Goal: Task Accomplishment & Management: Manage account settings

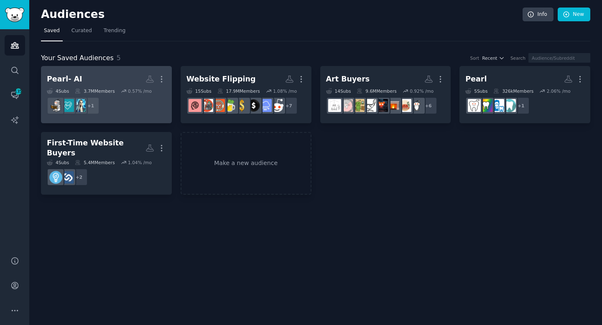
click at [122, 79] on h2 "Pearl- AI More" at bounding box center [106, 79] width 119 height 15
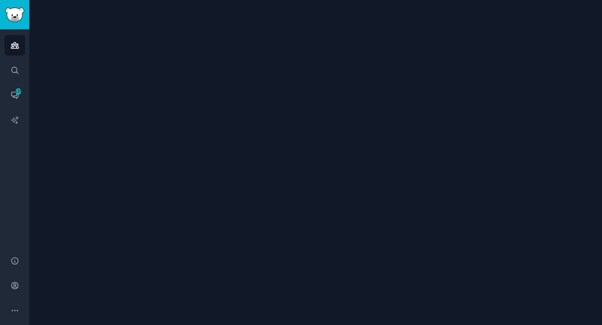
click at [122, 79] on div at bounding box center [315, 162] width 573 height 325
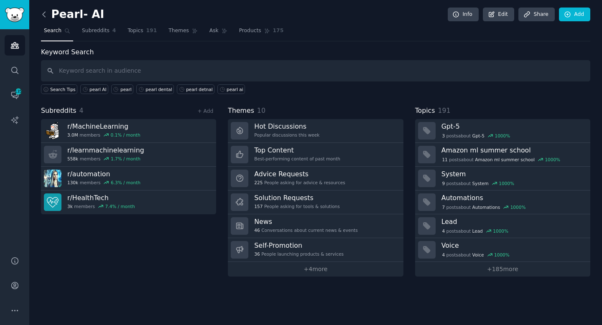
click at [46, 15] on icon at bounding box center [44, 14] width 9 height 9
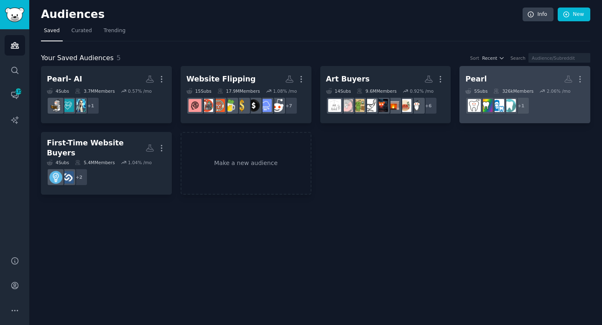
click at [531, 75] on h2 "Pearl More" at bounding box center [524, 79] width 119 height 15
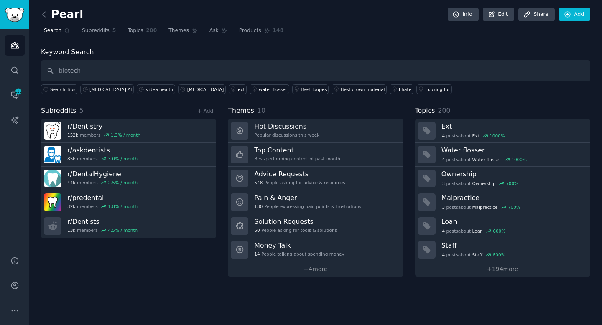
type input "biotech"
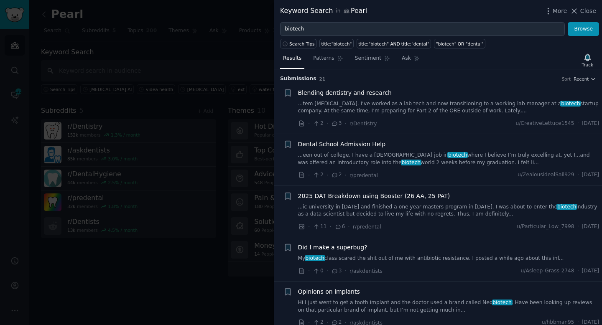
click at [338, 94] on span "Blending dentistry and research" at bounding box center [345, 93] width 94 height 9
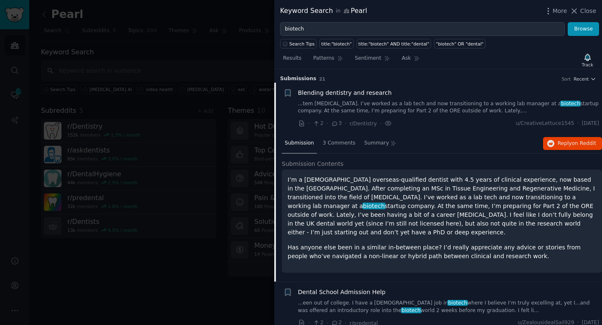
scroll to position [13, 0]
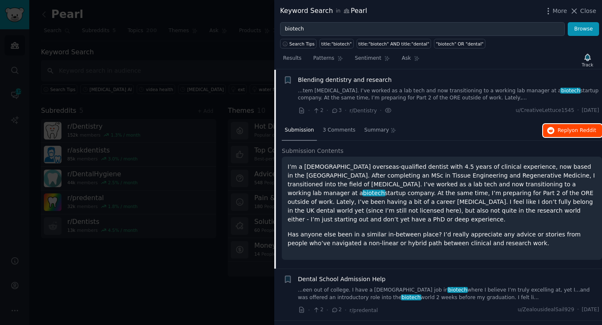
click at [577, 130] on span "on Reddit" at bounding box center [584, 131] width 24 height 6
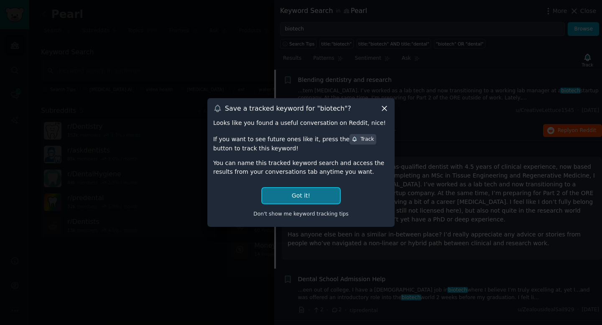
click at [285, 196] on button "Got it!" at bounding box center [301, 195] width 78 height 15
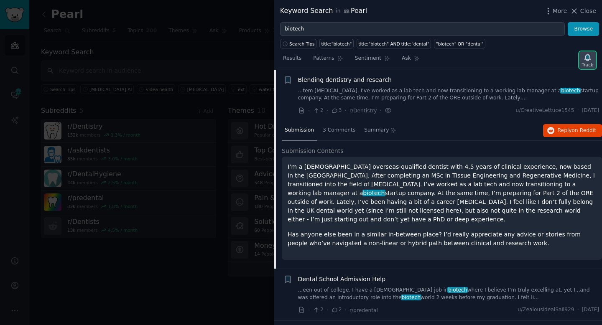
click at [587, 58] on icon "button" at bounding box center [588, 57] width 6 height 7
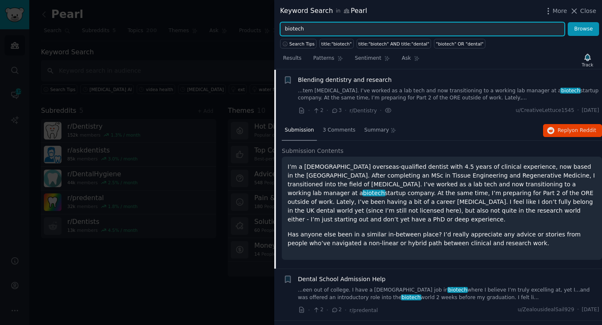
click at [544, 28] on input "biotech" at bounding box center [422, 29] width 285 height 14
drag, startPoint x: 307, startPoint y: 29, endPoint x: 257, endPoint y: 29, distance: 49.8
click at [257, 29] on div "Keyword Search in Pearl More Close biotech Browse Search Tips title:"biotech" t…" at bounding box center [301, 162] width 602 height 325
click at [568, 22] on button "Browse" at bounding box center [583, 29] width 31 height 14
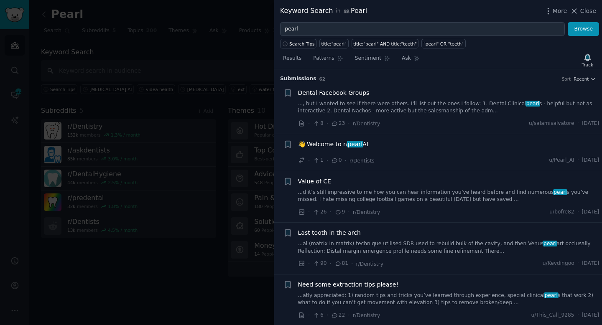
click at [438, 110] on link "..., but I wanted to see if there were others. I'll list out the ones I follow:…" at bounding box center [448, 107] width 301 height 15
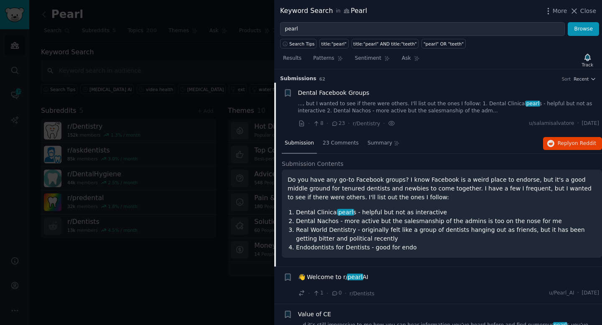
scroll to position [13, 0]
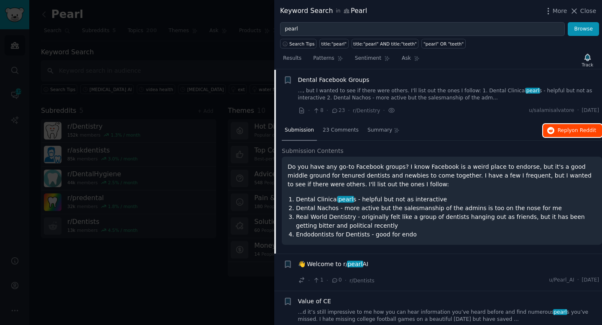
click at [562, 130] on span "Reply on Reddit" at bounding box center [577, 131] width 38 height 8
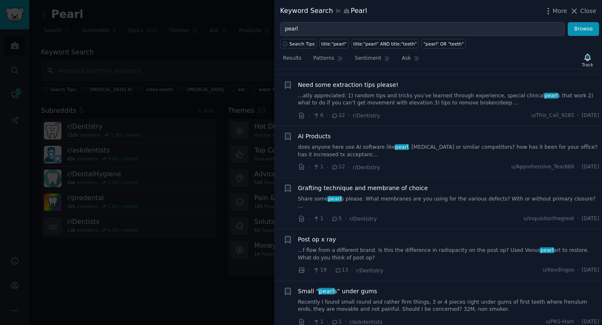
scroll to position [336, 0]
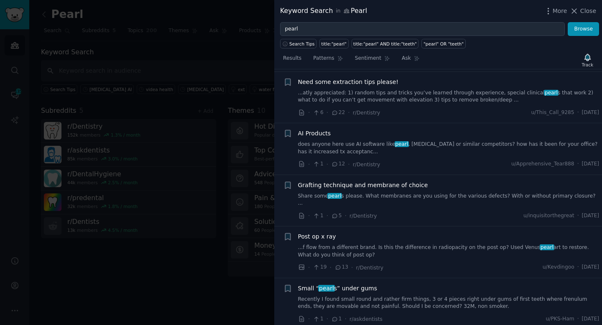
click at [447, 152] on link "does anyone here use AI software like pearl , [MEDICAL_DATA] or similar competi…" at bounding box center [448, 148] width 301 height 15
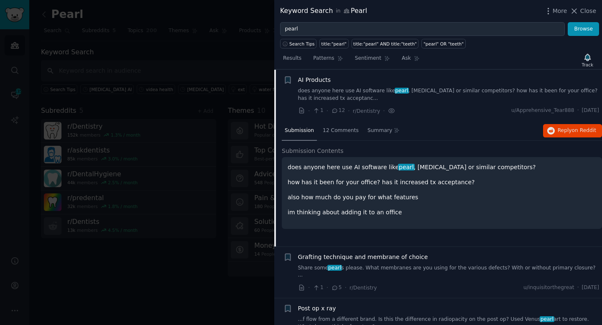
scroll to position [257, 0]
click at [576, 132] on span "on Reddit" at bounding box center [584, 130] width 24 height 6
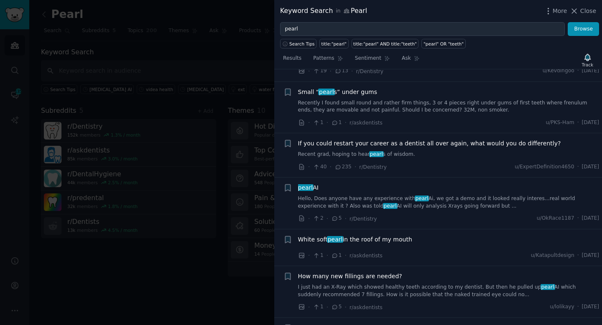
scroll to position [525, 0]
click at [485, 202] on div "pearl AI Hello, Does anyone have any experience with pearl Ai, we got a demo an…" at bounding box center [448, 203] width 301 height 40
click at [476, 195] on link "Hello, Does anyone have any experience with pearl Ai, we got a demo and it look…" at bounding box center [448, 202] width 301 height 15
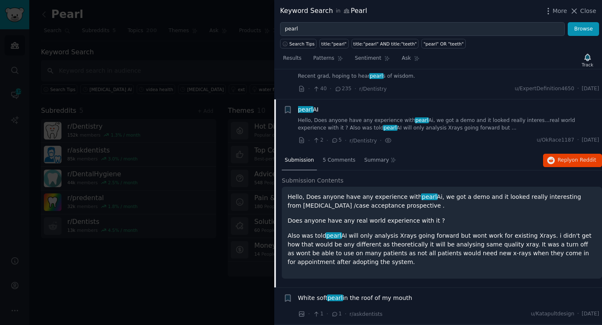
scroll to position [500, 0]
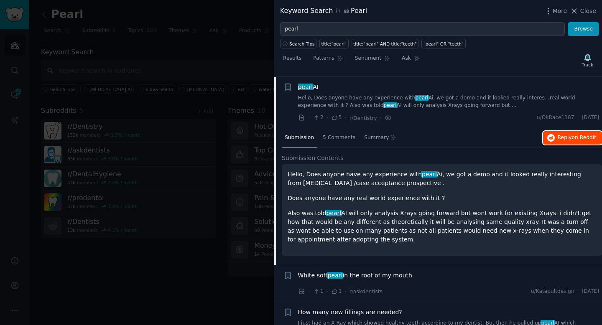
click at [564, 134] on button "Reply on Reddit" at bounding box center [572, 137] width 59 height 13
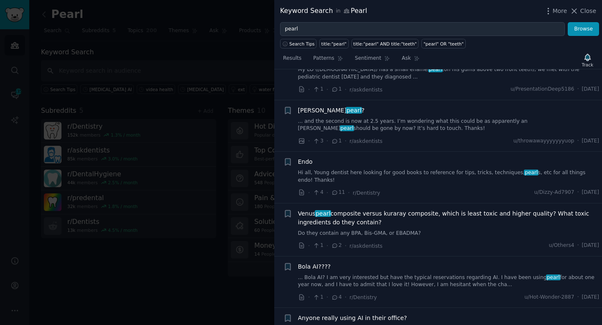
scroll to position [980, 0]
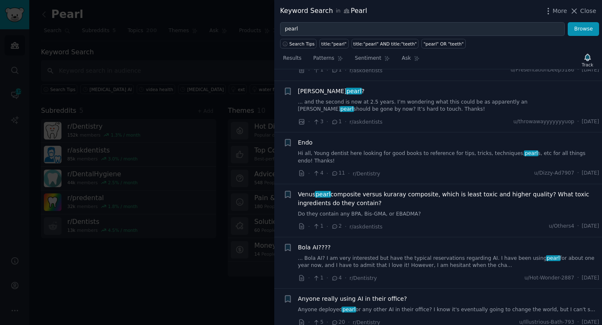
click at [479, 274] on div "· 1 · 4 · r/Dentistry u/Hot-Wonder-2887 · [DATE]" at bounding box center [448, 278] width 301 height 9
click at [496, 274] on div "· 1 · 4 · r/Dentistry u/Hot-Wonder-2887 · [DATE]" at bounding box center [448, 278] width 301 height 9
click at [494, 255] on link "... Bola AI? I am very interested but have the typical reservations regarding A…" at bounding box center [448, 262] width 301 height 15
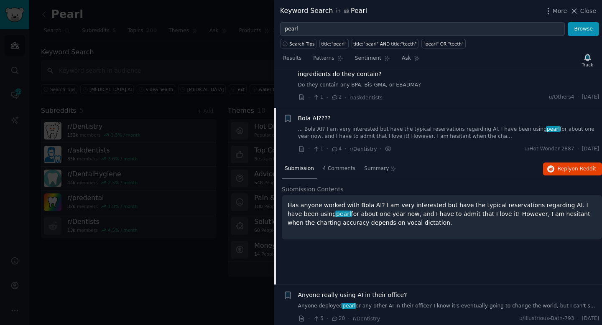
scroll to position [996, 0]
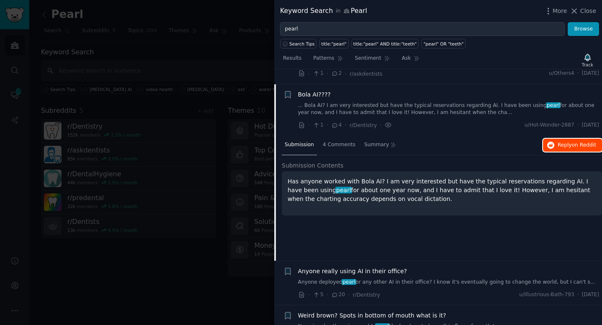
click at [580, 142] on span "on Reddit" at bounding box center [584, 145] width 24 height 6
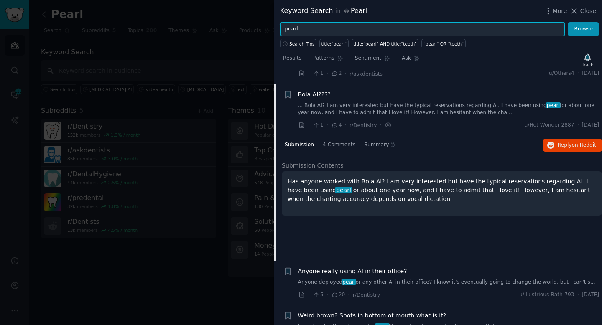
drag, startPoint x: 306, startPoint y: 29, endPoint x: 268, endPoint y: 27, distance: 37.3
click at [268, 27] on div "Keyword Search in Pearl More Close pearl Browse Search Tips title:"pearl" title…" at bounding box center [301, 162] width 602 height 325
type input "[MEDICAL_DATA]"
click at [568, 22] on button "Browse" at bounding box center [583, 29] width 31 height 14
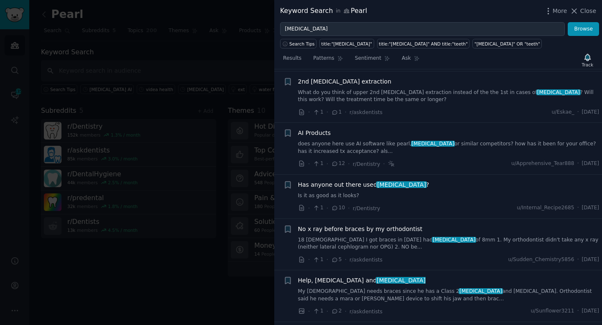
scroll to position [563, 0]
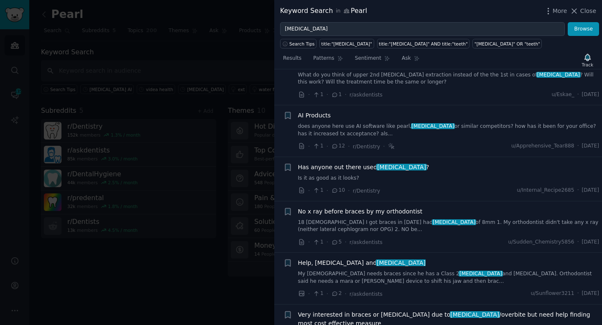
click at [423, 175] on link "Is it as good as it looks?" at bounding box center [448, 179] width 301 height 8
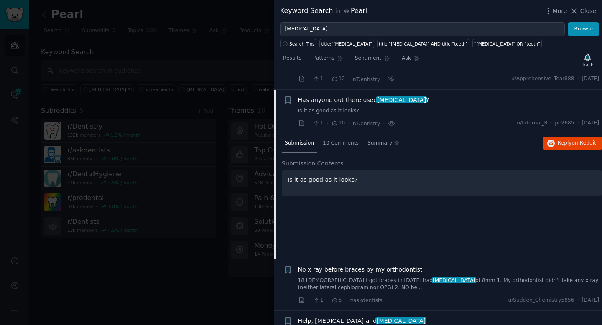
scroll to position [634, 0]
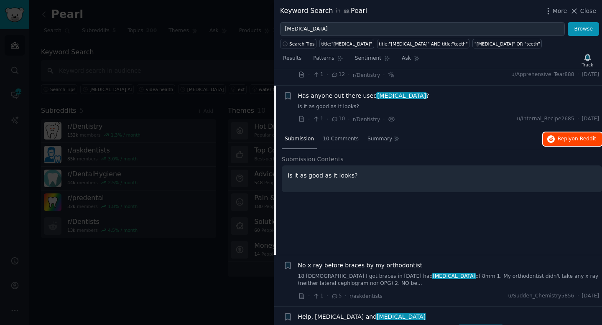
click at [573, 136] on span "on Reddit" at bounding box center [584, 139] width 24 height 6
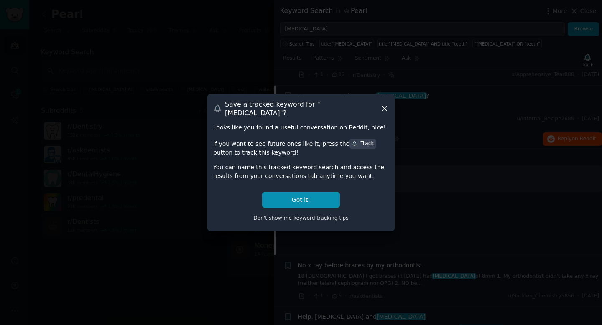
click at [385, 107] on icon at bounding box center [384, 109] width 5 height 5
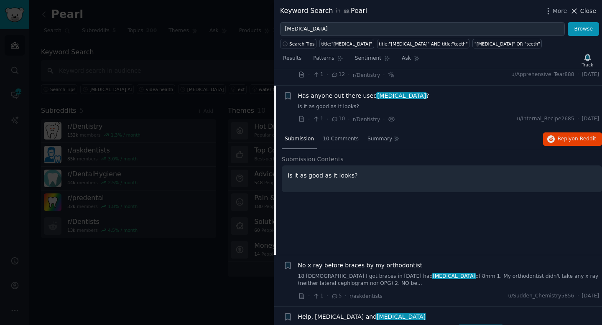
click at [588, 11] on span "Close" at bounding box center [588, 11] width 16 height 9
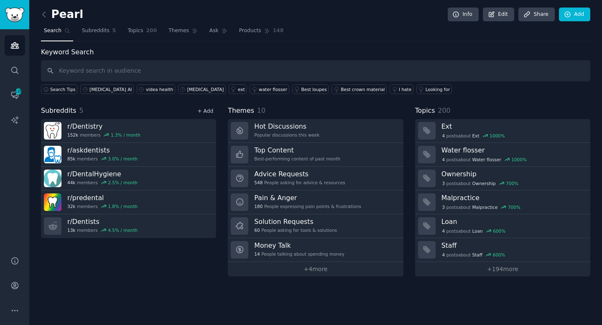
click at [203, 110] on link "+ Add" at bounding box center [205, 111] width 16 height 6
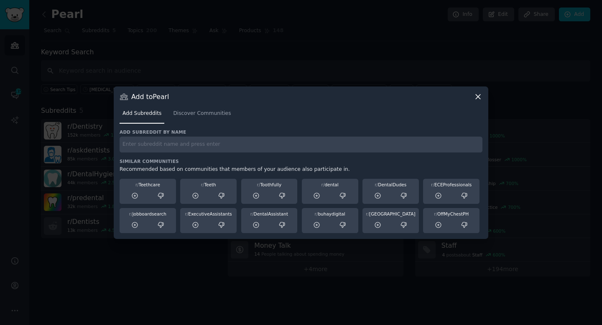
click at [135, 142] on input "text" at bounding box center [301, 145] width 363 height 16
paste input "r/DentalSchool"
type input "r/DentalSchool"
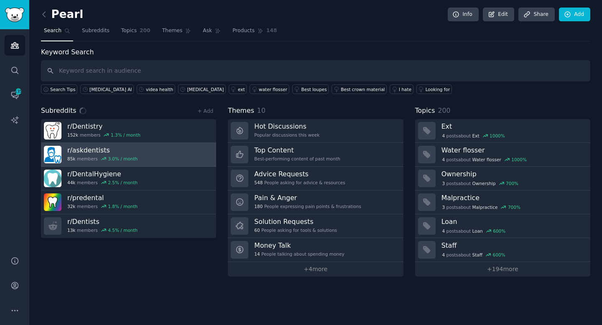
click at [171, 144] on link "r/ askdentists 85k members 3.0 % / month" at bounding box center [128, 155] width 175 height 24
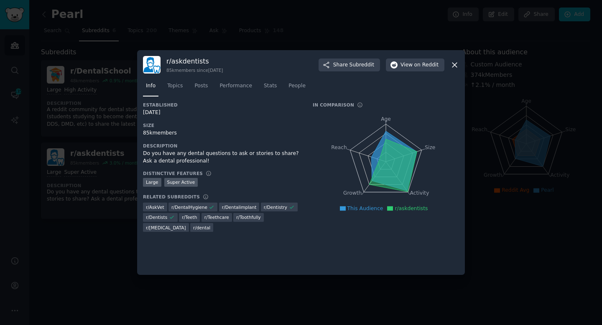
click at [457, 63] on icon at bounding box center [454, 65] width 5 height 5
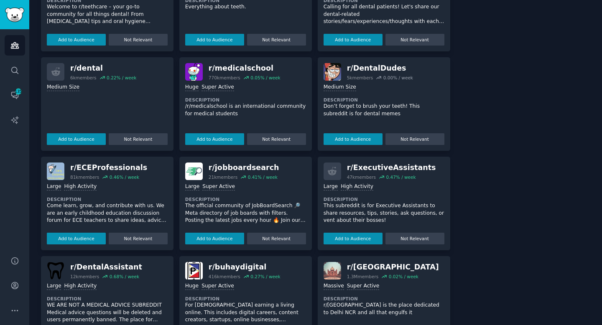
scroll to position [322, 0]
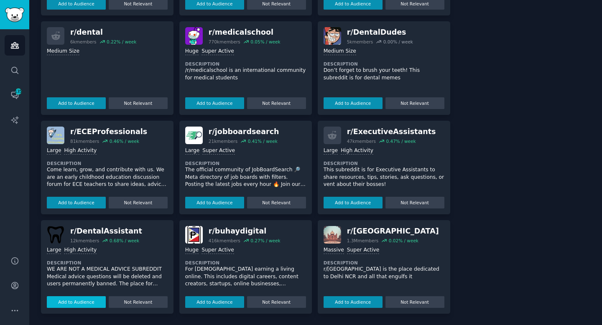
click at [83, 301] on button "Add to Audience" at bounding box center [76, 302] width 59 height 12
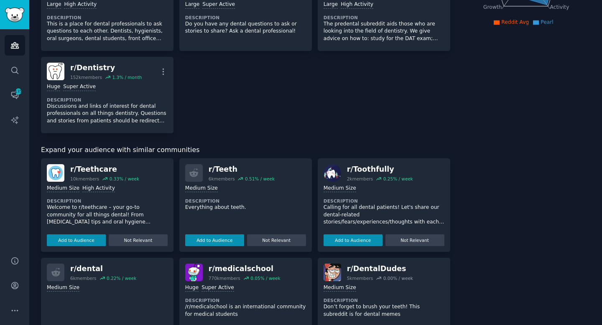
scroll to position [167, 0]
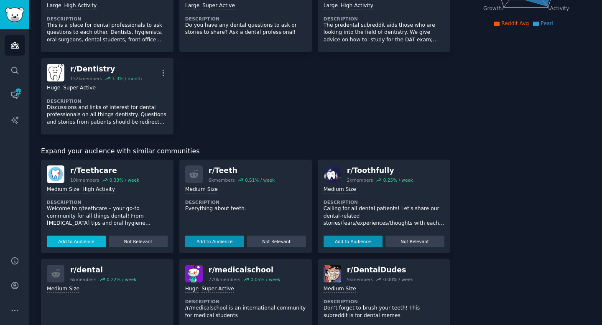
click at [92, 241] on button "Add to Audience" at bounding box center [76, 242] width 59 height 12
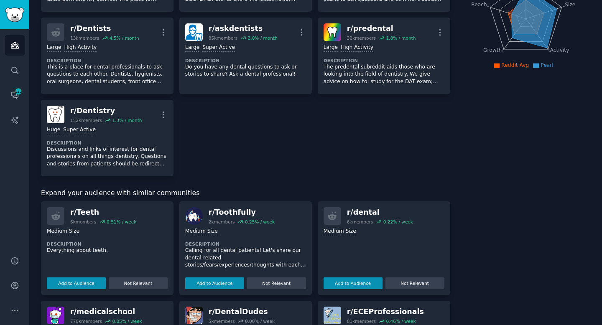
scroll to position [0, 0]
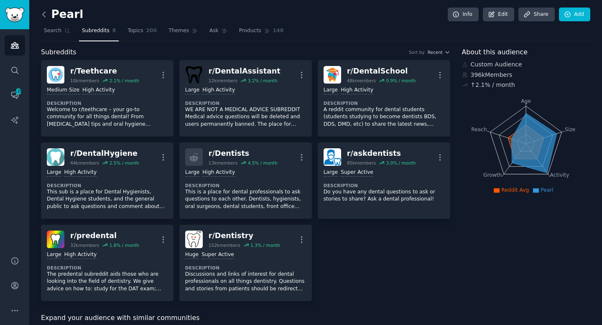
click at [47, 16] on icon at bounding box center [44, 14] width 9 height 9
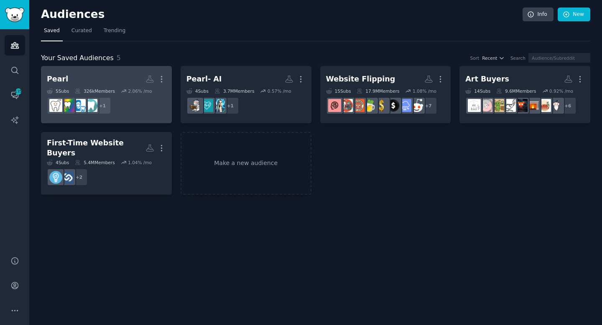
click at [127, 73] on h2 "Pearl Custom Audience More" at bounding box center [106, 79] width 119 height 15
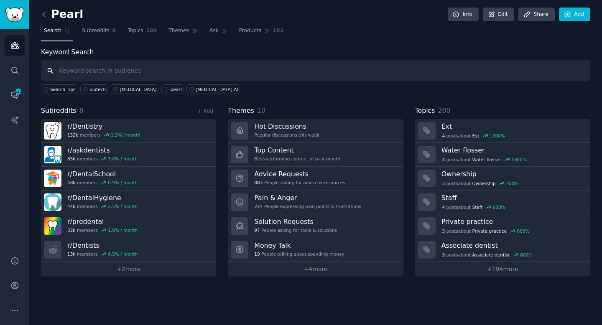
paste input "r/Orthodontics"
type input "r/Orthodontics"
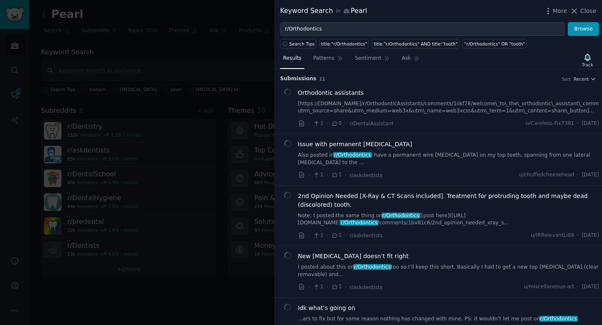
click at [577, 9] on icon at bounding box center [574, 11] width 9 height 9
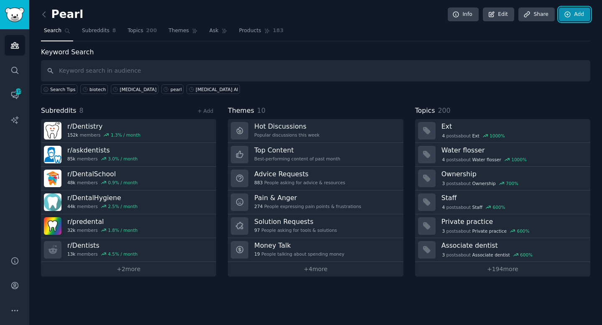
click at [576, 11] on link "Add" at bounding box center [574, 15] width 31 height 14
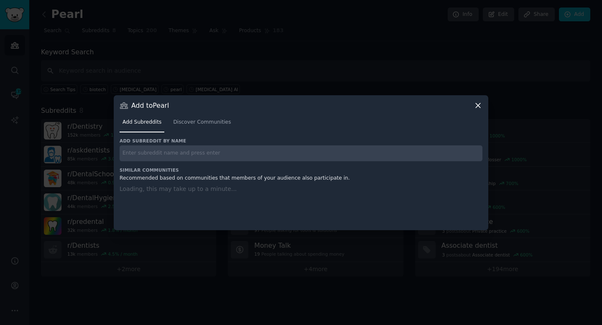
click at [575, 11] on div at bounding box center [301, 162] width 602 height 325
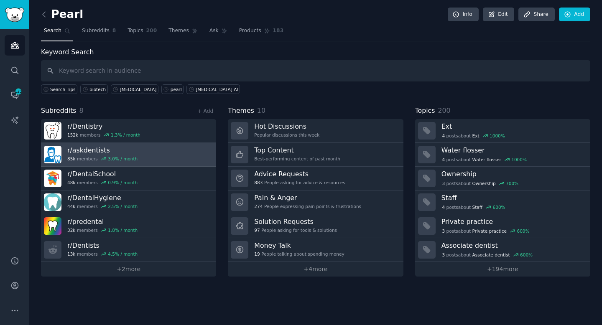
click at [167, 163] on link "r/ askdentists 85k members 3.0 % / month" at bounding box center [128, 155] width 175 height 24
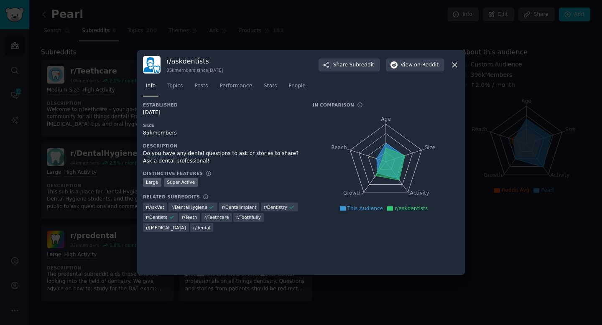
click at [170, 153] on div "Do you have any dental questions to ask or stories to share? Ask a dental profe…" at bounding box center [222, 157] width 158 height 15
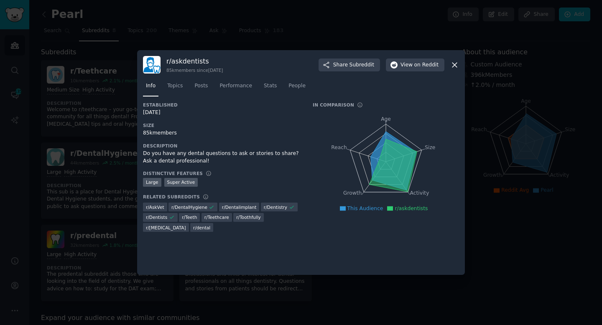
click at [208, 112] on div "[DATE]" at bounding box center [222, 113] width 158 height 8
click at [456, 69] on div "r/ askdentists 85k members since [DATE] Share Subreddit View on Reddit" at bounding box center [301, 65] width 316 height 18
click at [455, 64] on icon at bounding box center [454, 65] width 5 height 5
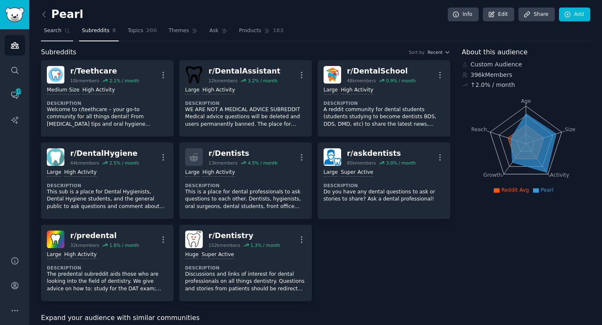
click at [56, 32] on span "Search" at bounding box center [53, 31] width 18 height 8
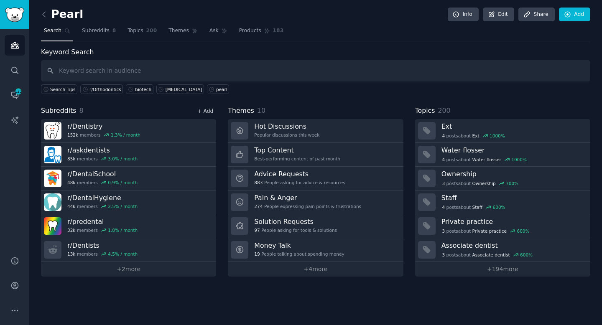
click at [207, 112] on link "+ Add" at bounding box center [205, 111] width 16 height 6
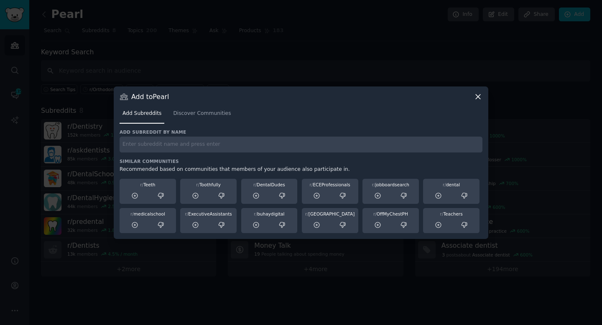
click at [187, 146] on input "text" at bounding box center [301, 145] width 363 height 16
paste input "r/Orthodontics"
type input "r/Orthodontics"
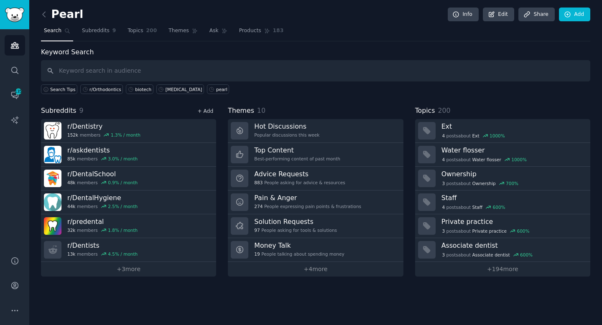
click at [210, 111] on link "+ Add" at bounding box center [205, 111] width 16 height 6
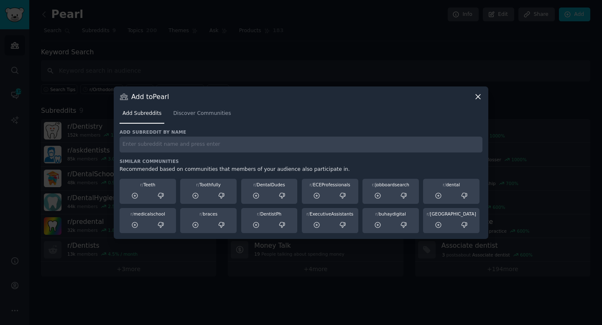
click at [181, 145] on input "text" at bounding box center [301, 145] width 363 height 16
paste input "r/MedicalDevices"
type input "r/MedicalDevices"
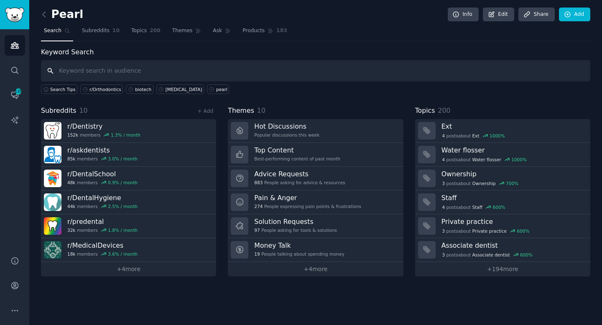
click at [166, 69] on input "text" at bounding box center [315, 70] width 549 height 21
click at [209, 112] on link "+ Add" at bounding box center [205, 111] width 16 height 6
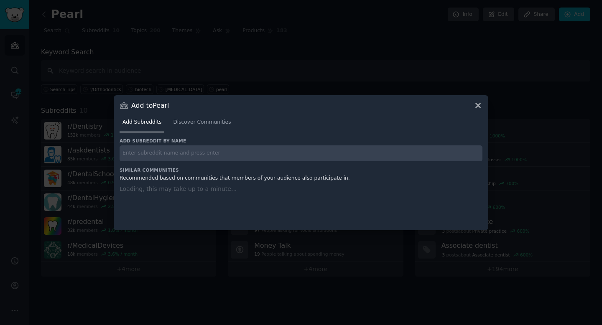
click at [203, 148] on input "text" at bounding box center [301, 154] width 363 height 16
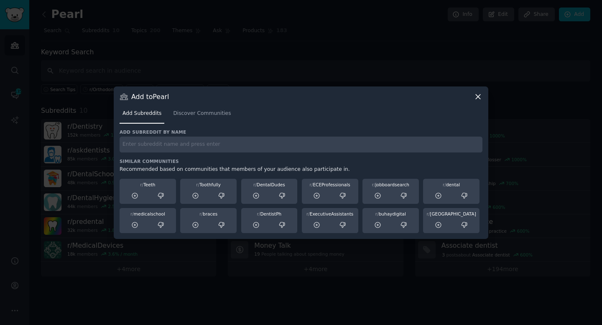
paste input "r/Healthcare"
type input "r/Healthcare"
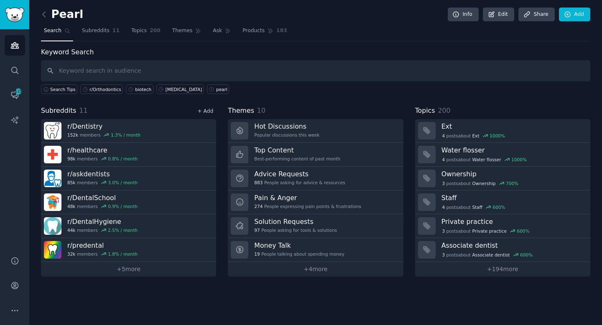
click at [206, 112] on link "+ Add" at bounding box center [205, 111] width 16 height 6
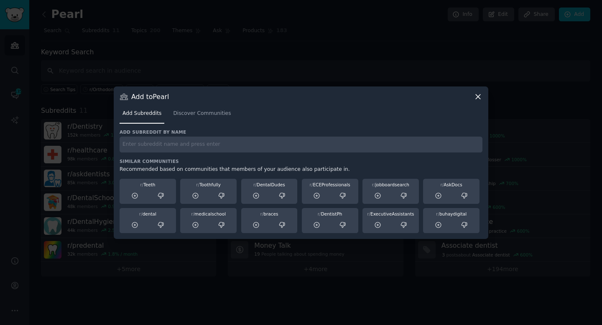
click at [151, 139] on input "text" at bounding box center [301, 145] width 363 height 16
paste input "r/HealthIT"
type input "r/HealthIT"
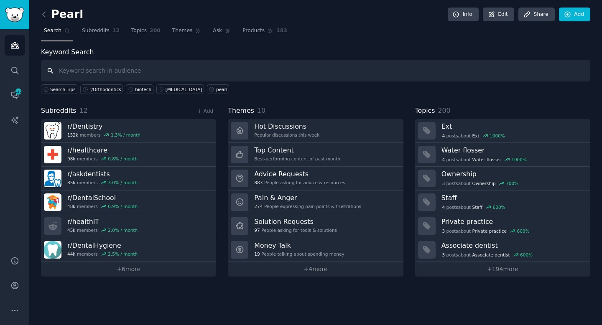
click at [128, 70] on input "text" at bounding box center [315, 70] width 549 height 21
click at [207, 112] on link "+ Add" at bounding box center [205, 111] width 16 height 6
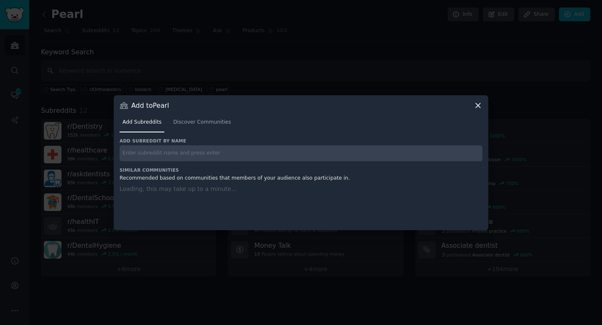
click at [184, 150] on input "text" at bounding box center [301, 154] width 363 height 16
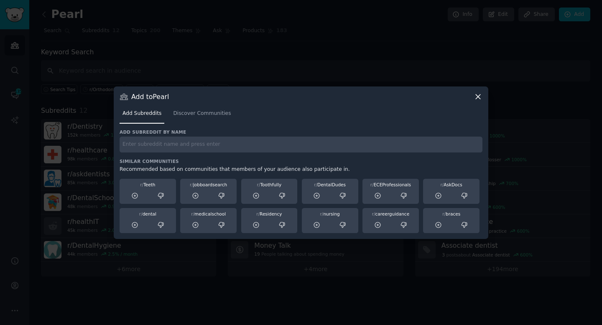
paste input "r/HealthTech"
type input "r/HealthTech"
